Goal: Task Accomplishment & Management: Use online tool/utility

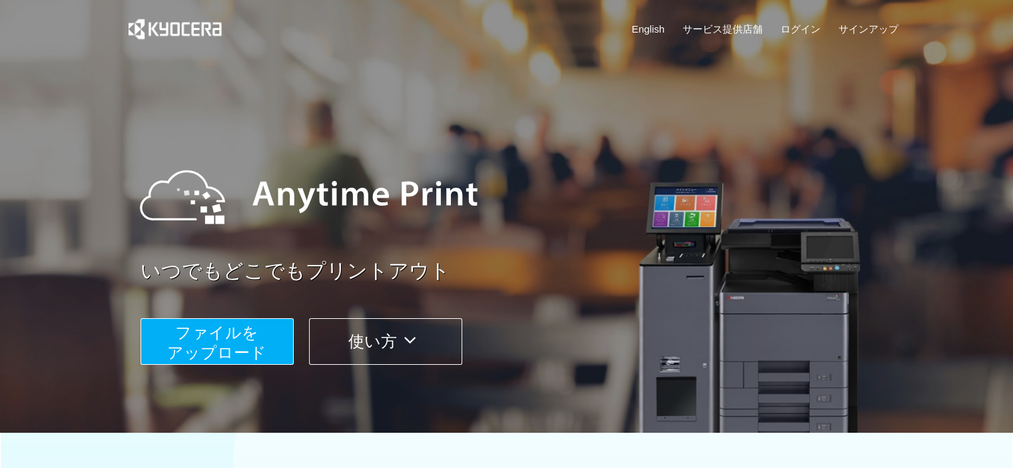
click at [258, 340] on button "ファイルを ​​アップロード" at bounding box center [217, 341] width 153 height 47
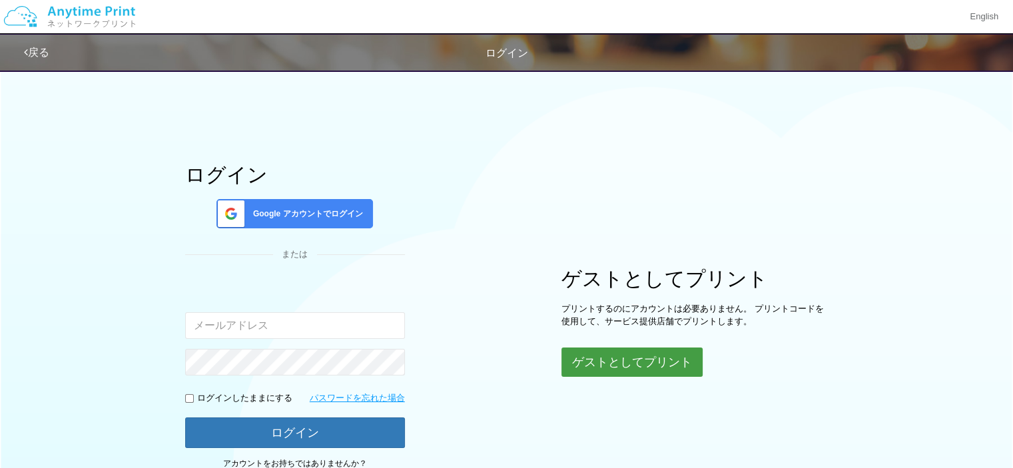
click at [655, 356] on button "ゲストとしてプリント" at bounding box center [631, 362] width 141 height 29
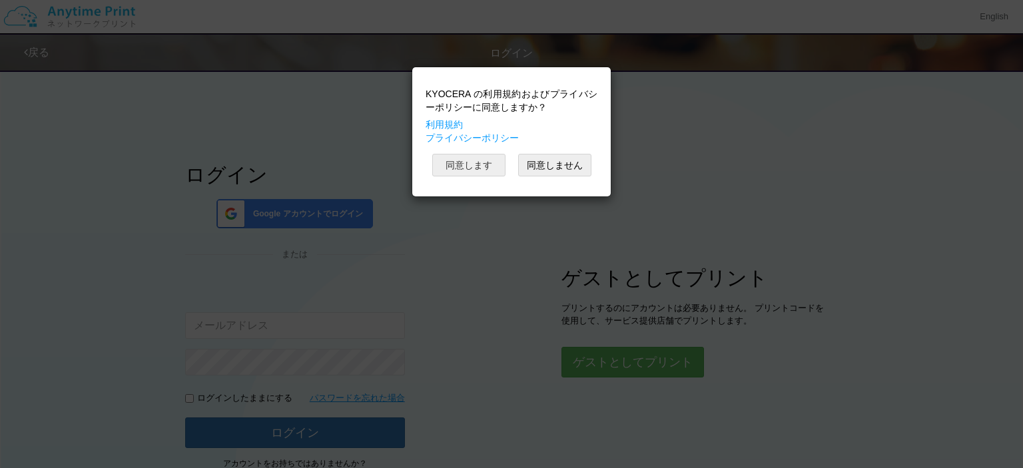
click at [481, 165] on button "同意します" at bounding box center [468, 165] width 73 height 23
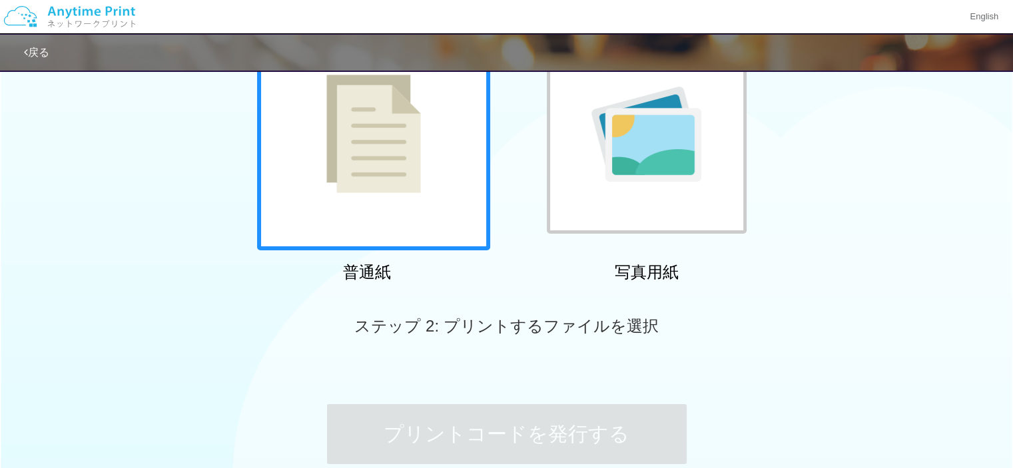
scroll to position [139, 0]
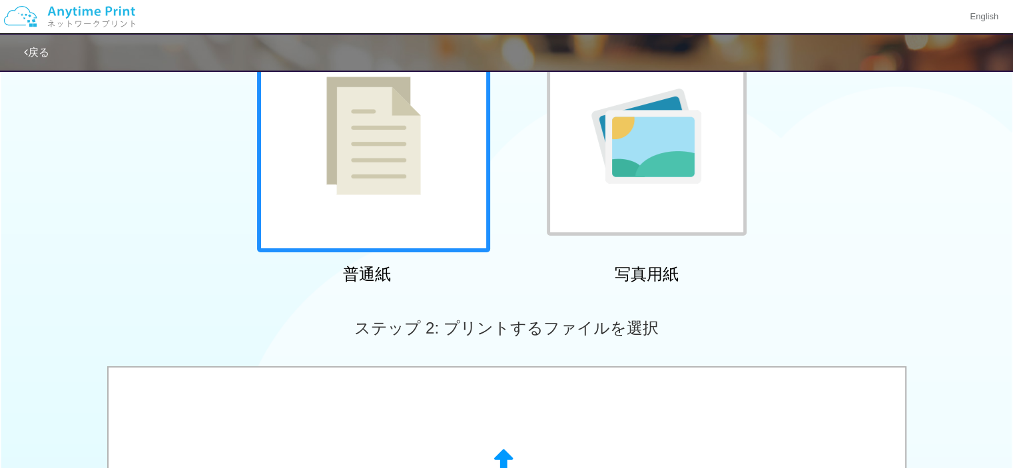
click at [418, 203] on div at bounding box center [373, 135] width 233 height 233
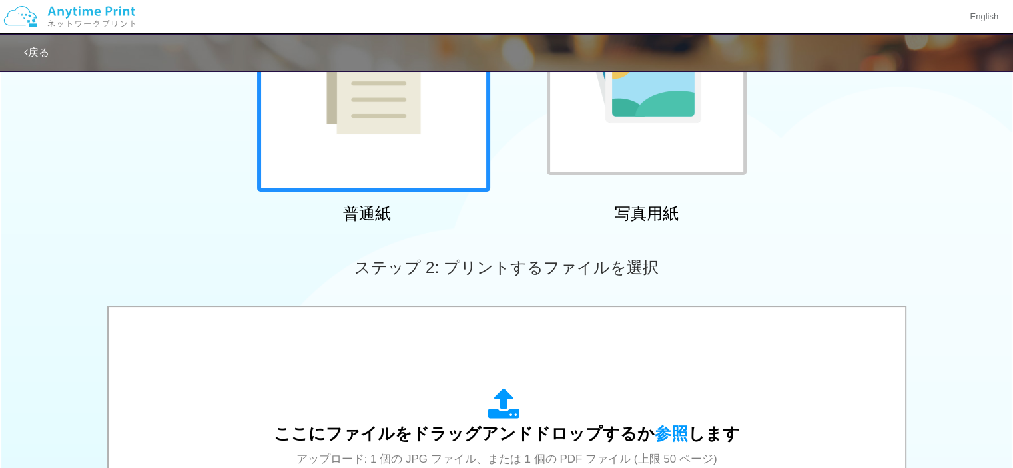
scroll to position [272, 0]
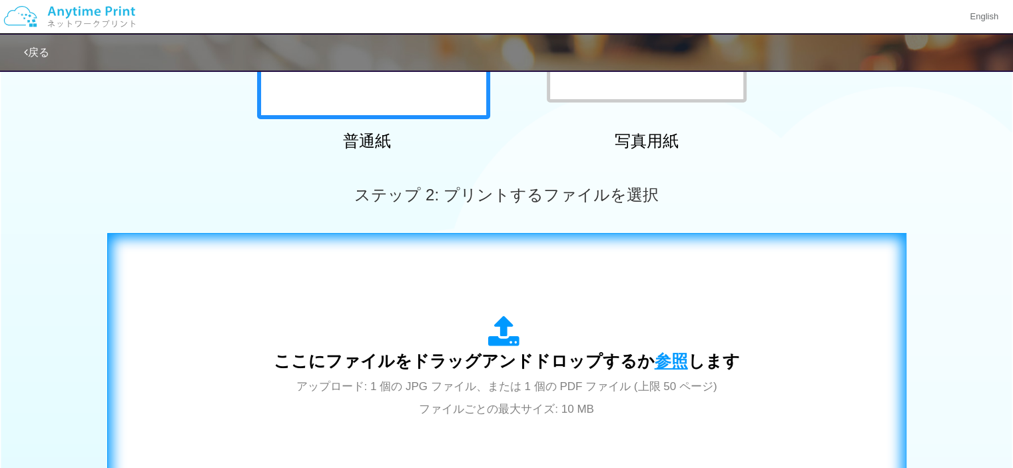
click at [660, 357] on span "参照" at bounding box center [671, 361] width 33 height 19
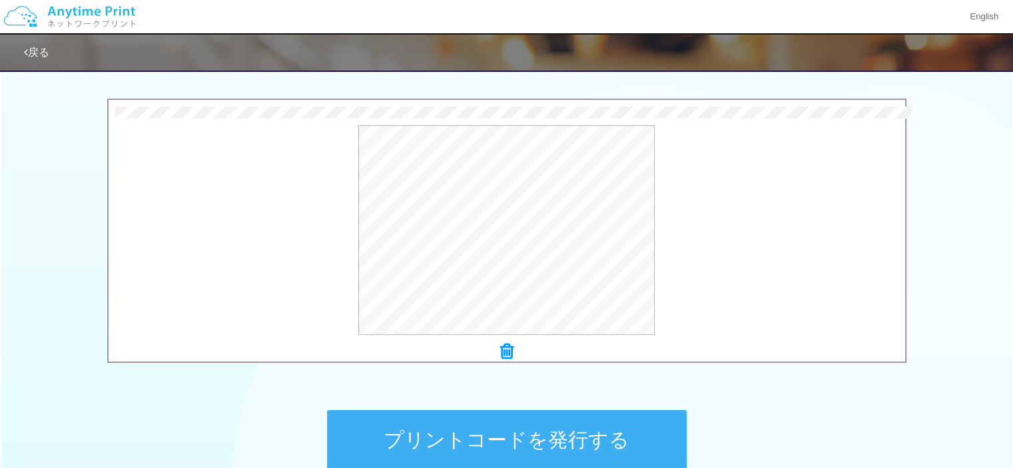
scroll to position [472, 0]
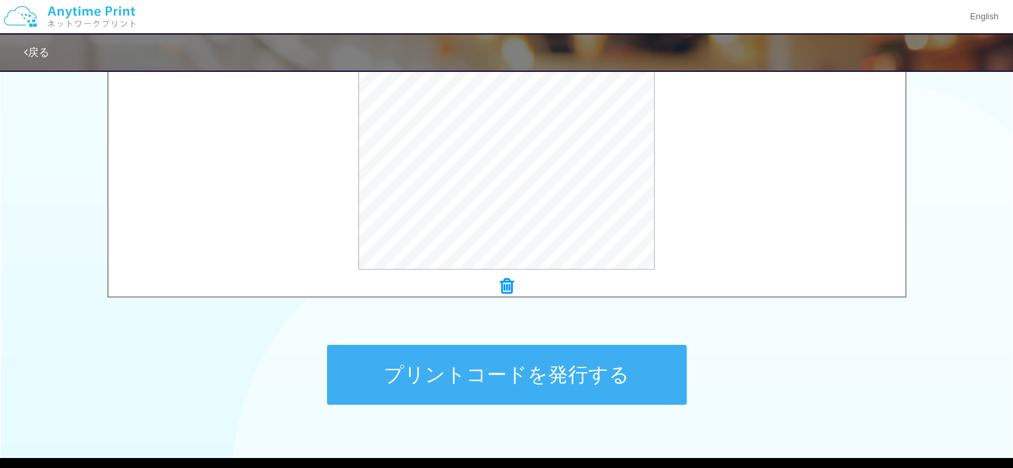
click at [595, 375] on button "プリントコードを発行する" at bounding box center [507, 375] width 360 height 60
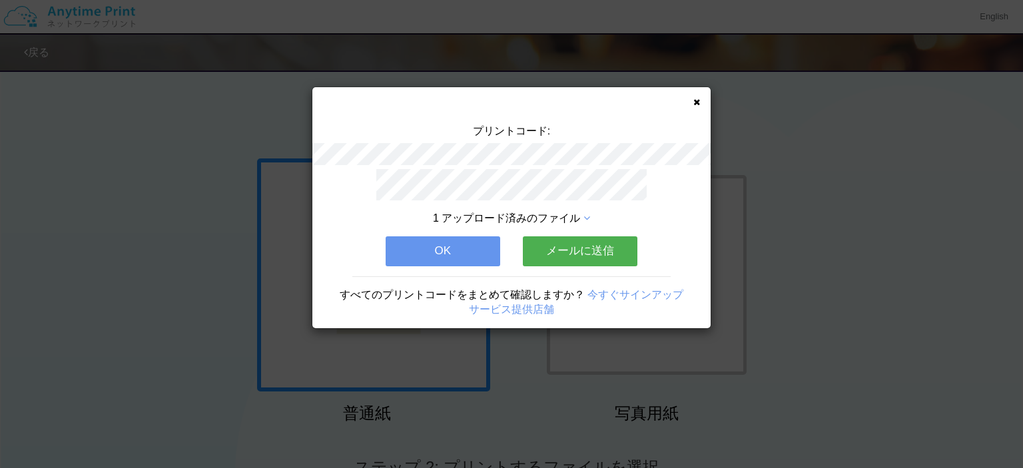
click at [699, 103] on icon at bounding box center [696, 102] width 7 height 9
